Goal: Task Accomplishment & Management: Manage account settings

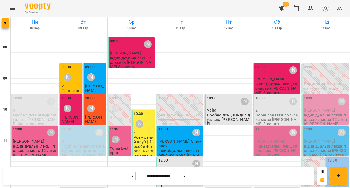
click at [267, 109] on p "2" at bounding box center [278, 110] width 44 height 4
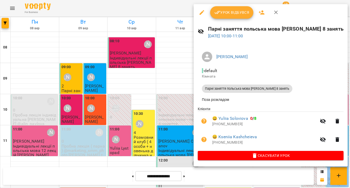
click at [230, 10] on span "Урок відбувся" at bounding box center [232, 12] width 35 height 6
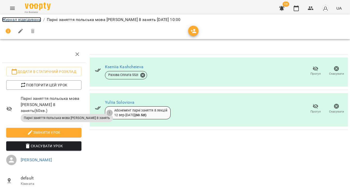
drag, startPoint x: 16, startPoint y: 21, endPoint x: 24, endPoint y: 20, distance: 7.9
click at [16, 21] on link "Журнал відвідувань" at bounding box center [21, 19] width 39 height 5
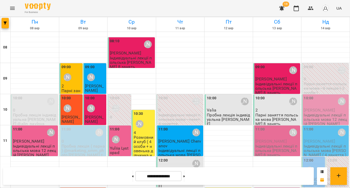
click at [267, 141] on span "[PERSON_NAME]" at bounding box center [271, 140] width 31 height 5
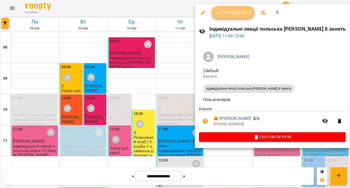
click at [233, 16] on button "Урок відбувся" at bounding box center [233, 12] width 43 height 12
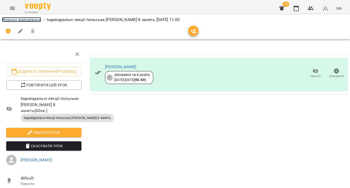
click at [21, 18] on link "Журнал відвідувань" at bounding box center [21, 19] width 39 height 5
